Goal: Task Accomplishment & Management: Use online tool/utility

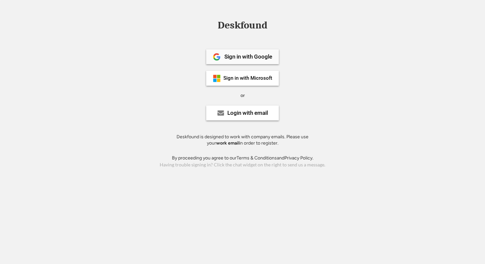
click at [247, 54] on div "Sign in with Google" at bounding box center [249, 57] width 48 height 6
click at [267, 54] on div "Sign in with Google" at bounding box center [249, 57] width 48 height 6
